Goal: Book appointment/travel/reservation

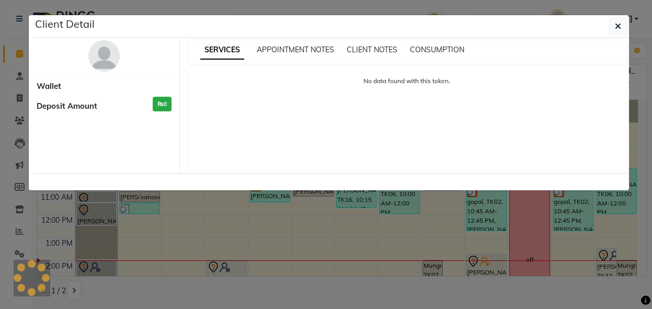
select select "3"
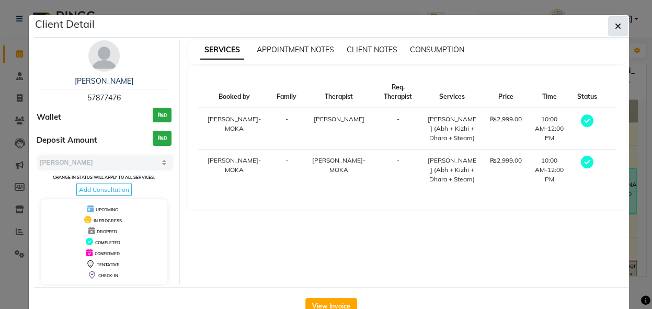
click at [618, 25] on button "button" at bounding box center [618, 26] width 20 height 20
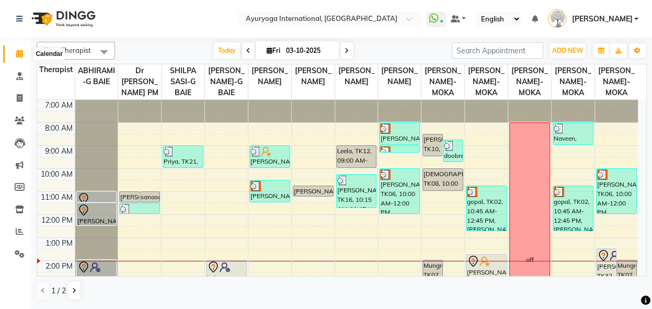
click at [20, 57] on icon at bounding box center [19, 54] width 7 height 8
click at [422, 266] on div "7:00 AM 8:00 AM 9:00 AM 10:00 AM 11:00 AM 12:00 PM 1:00 PM 2:00 PM 3:00 PM 4:00…" at bounding box center [337, 260] width 601 height 321
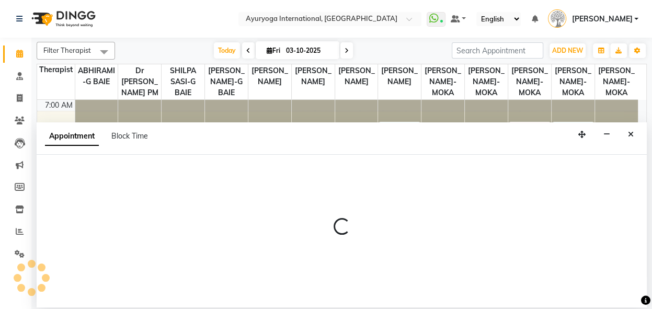
select select "77771"
select select "780"
select select "tentative"
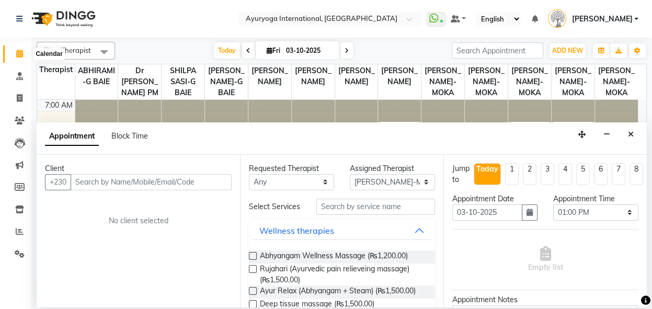
click at [19, 52] on icon at bounding box center [19, 54] width 7 height 8
click at [17, 52] on icon at bounding box center [19, 54] width 7 height 8
click at [22, 52] on icon at bounding box center [19, 54] width 7 height 8
click at [632, 133] on icon "Close" at bounding box center [631, 134] width 6 height 7
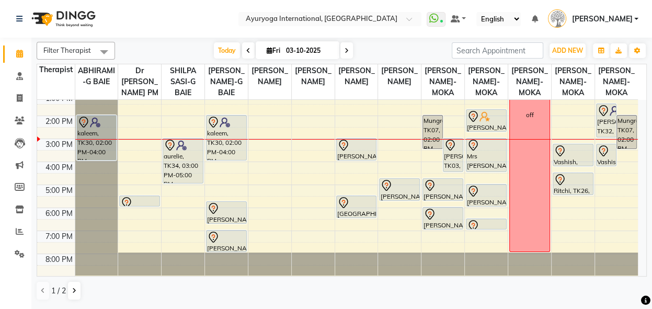
scroll to position [141, 0]
